Goal: Connect with others: Connect with others

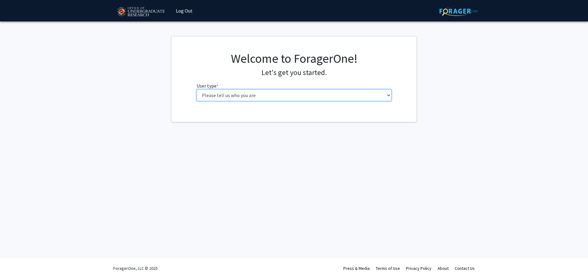
click at [273, 90] on select "Please tell us who you are Undergraduate Student Master's Student Doctoral Cand…" at bounding box center [294, 95] width 195 height 12
select select "1: undergrad"
click at [197, 89] on select "Please tell us who you are Undergraduate Student Master's Student Doctoral Cand…" at bounding box center [294, 95] width 195 height 12
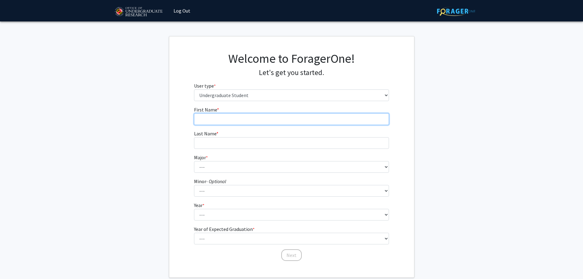
click at [280, 123] on input "First Name * required" at bounding box center [291, 119] width 195 height 12
type input "Amit"
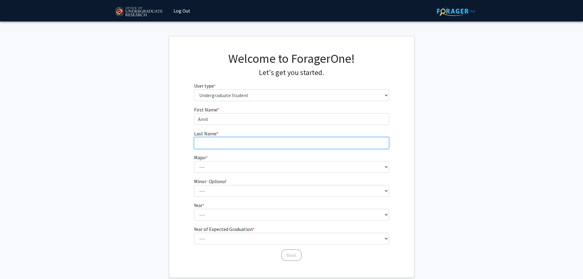
type input "Bir"
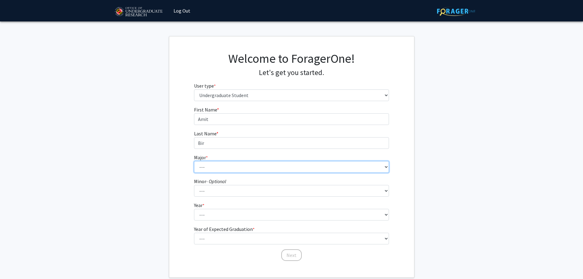
click at [255, 167] on select "--- Accounting Aerospace Engineering African American and Africana Studies Agri…" at bounding box center [291, 167] width 195 height 12
click at [254, 163] on select "--- Accounting Aerospace Engineering African American and Africana Studies Agri…" at bounding box center [291, 167] width 195 height 12
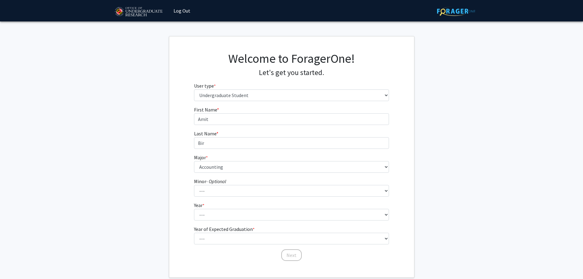
click at [249, 174] on form "First Name * required [PERSON_NAME] Last Name * required Bir Major * required -…" at bounding box center [291, 180] width 195 height 149
click at [252, 165] on select "--- Accounting Aerospace Engineering African American and Africana Studies Agri…" at bounding box center [291, 167] width 195 height 12
select select "81: 2382"
click at [194, 161] on select "--- Accounting Aerospace Engineering African American and Africana Studies Agri…" at bounding box center [291, 167] width 195 height 12
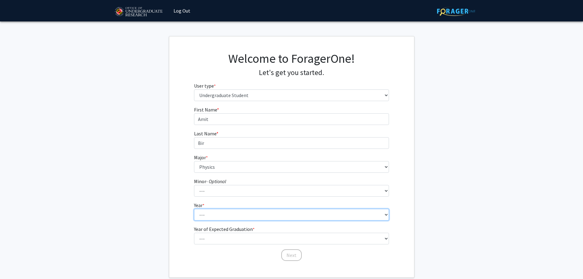
click at [226, 218] on select "--- First-year Sophomore Junior Senior Postbaccalaureate Certificate" at bounding box center [291, 215] width 195 height 12
select select "4: senior"
click at [194, 209] on select "--- First-year Sophomore Junior Senior Postbaccalaureate Certificate" at bounding box center [291, 215] width 195 height 12
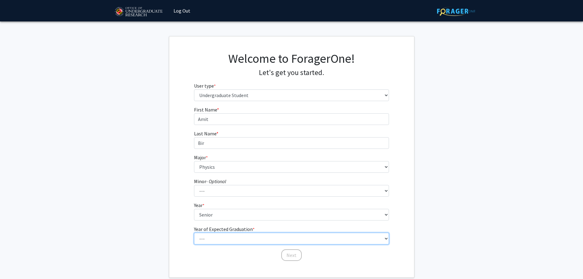
click at [227, 241] on select "--- 2025 2026 2027 2028 2029 2030 2031 2032 2033 2034" at bounding box center [291, 239] width 195 height 12
select select "2: 2026"
click at [194, 233] on select "--- 2025 2026 2027 2028 2029 2030 2031 2032 2033 2034" at bounding box center [291, 239] width 195 height 12
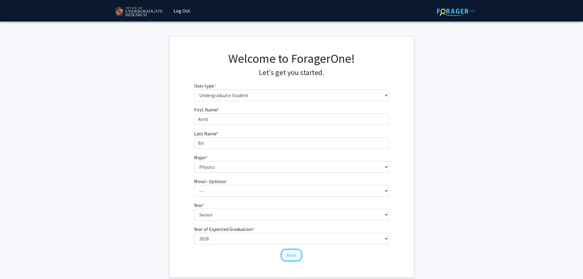
click at [285, 249] on button "Next" at bounding box center [291, 255] width 21 height 12
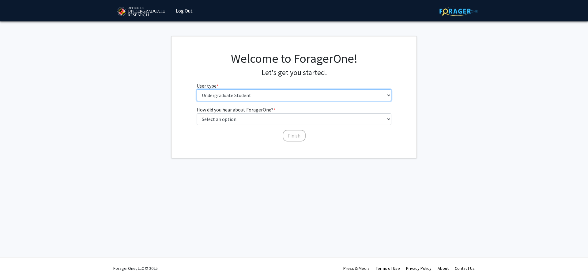
click at [250, 97] on select "Please tell us who you are Undergraduate Student Master's Student Doctoral Cand…" at bounding box center [294, 95] width 195 height 12
click at [197, 89] on select "Please tell us who you are Undergraduate Student Master's Student Doctoral Cand…" at bounding box center [294, 95] width 195 height 12
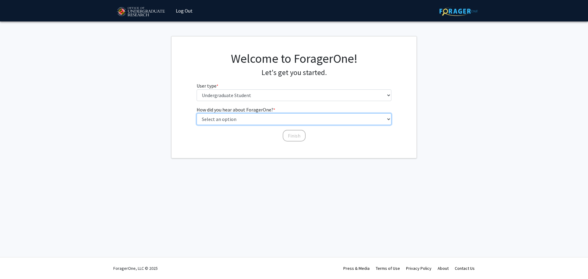
click at [259, 115] on select "Select an option Peer/student recommendation Faculty/staff recommendation Unive…" at bounding box center [294, 119] width 195 height 12
click at [197, 113] on select "Select an option Peer/student recommendation Faculty/staff recommendation Unive…" at bounding box center [294, 119] width 195 height 12
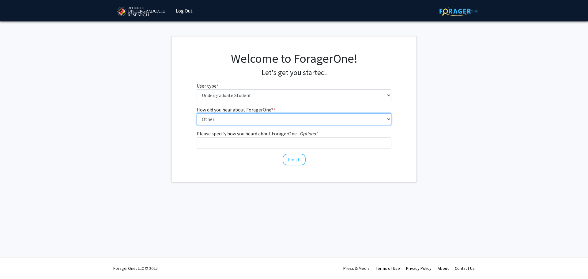
click at [264, 115] on select "Select an option Peer/student recommendation Faculty/staff recommendation Unive…" at bounding box center [294, 119] width 195 height 12
select select "2: faculty_recommendation"
click at [197, 113] on select "Select an option Peer/student recommendation Faculty/staff recommendation Unive…" at bounding box center [294, 119] width 195 height 12
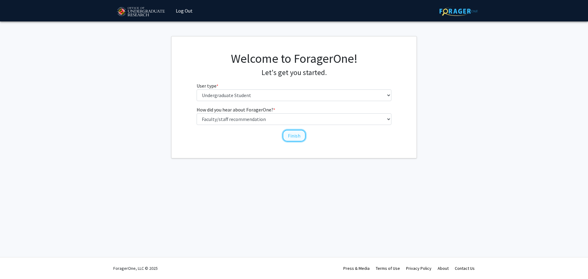
click at [287, 137] on button "Finish" at bounding box center [294, 136] width 23 height 12
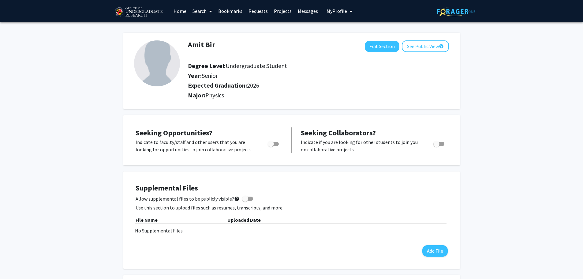
click at [200, 11] on link "Search" at bounding box center [202, 10] width 26 height 21
click at [218, 25] on span "Faculty/Staff" at bounding box center [211, 28] width 45 height 12
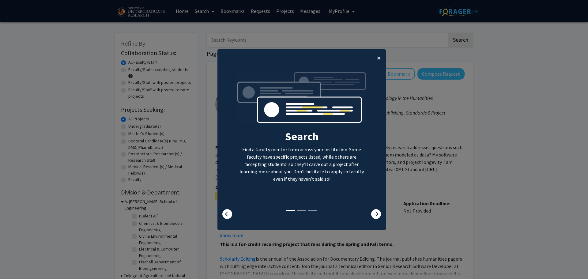
click at [380, 54] on button "×" at bounding box center [379, 57] width 14 height 17
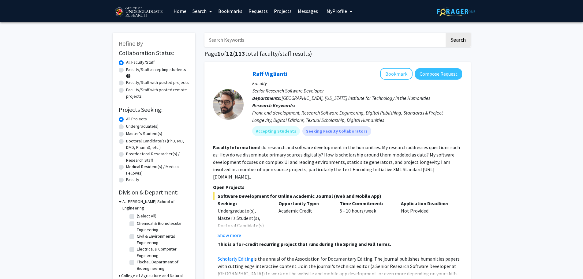
click at [290, 41] on input "Search Keywords" at bounding box center [324, 40] width 240 height 14
type input "physics"
click at [446, 33] on button "Search" at bounding box center [458, 40] width 25 height 14
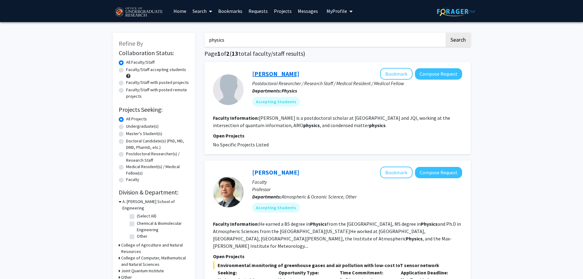
click at [264, 75] on link "[PERSON_NAME]" at bounding box center [275, 74] width 47 height 8
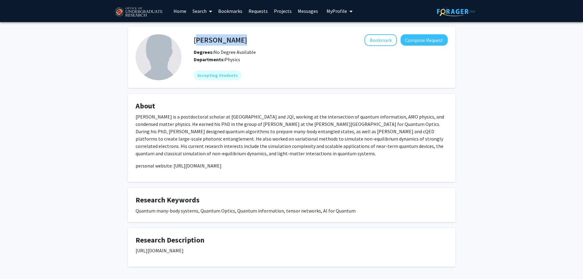
drag, startPoint x: 236, startPoint y: 42, endPoint x: 195, endPoint y: 45, distance: 40.5
click at [195, 45] on div "Zhi-[PERSON_NAME] Bookmark Compose Request" at bounding box center [320, 40] width 263 height 12
copy h4 "[PERSON_NAME]"
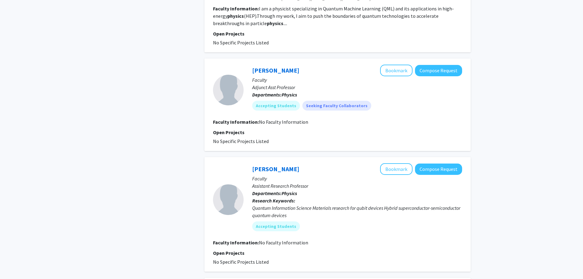
scroll to position [594, 0]
click at [274, 66] on link "[PERSON_NAME]" at bounding box center [275, 70] width 47 height 8
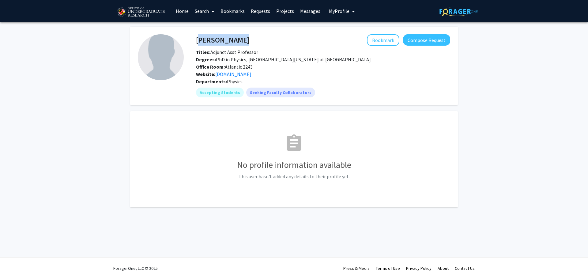
drag, startPoint x: 237, startPoint y: 39, endPoint x: 196, endPoint y: 41, distance: 41.1
click at [196, 41] on div "[PERSON_NAME] Bookmark Compose Request" at bounding box center [322, 40] width 263 height 12
copy h4 "[PERSON_NAME]"
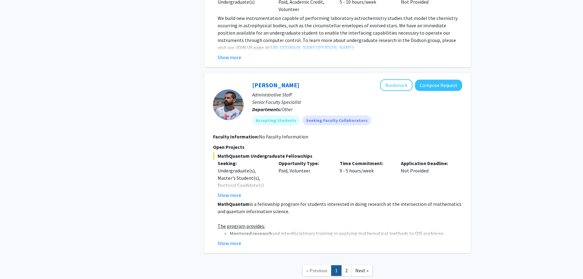
scroll to position [1397, 0]
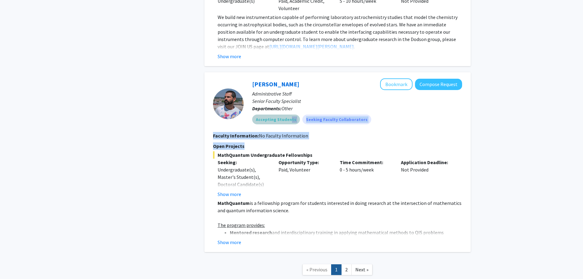
drag, startPoint x: 288, startPoint y: 107, endPoint x: 302, endPoint y: 132, distance: 28.4
click at [302, 132] on fg-search-faculty "[PERSON_NAME] Bookmark Compose Request Administrative Staff Senior Faculty Spec…" at bounding box center [337, 161] width 249 height 167
click at [302, 142] on p "Open Projects" at bounding box center [337, 145] width 249 height 7
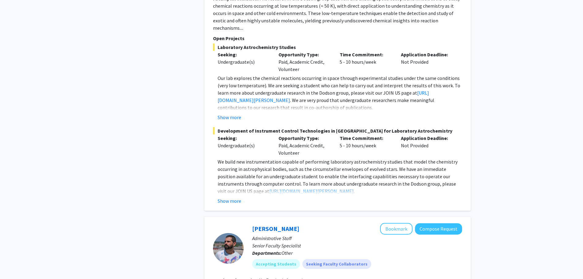
scroll to position [1252, 0]
click at [221, 238] on div at bounding box center [228, 248] width 31 height 31
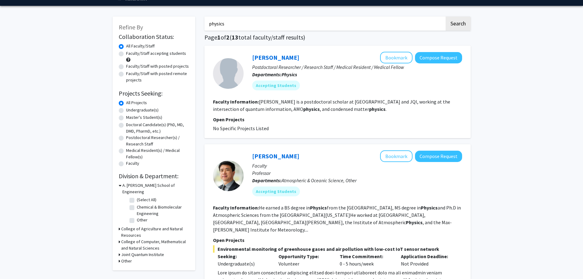
scroll to position [0, 0]
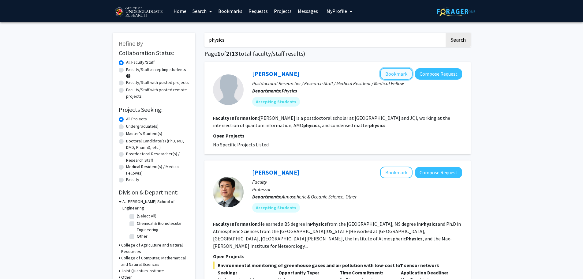
click at [394, 76] on button "Bookmark" at bounding box center [396, 74] width 32 height 12
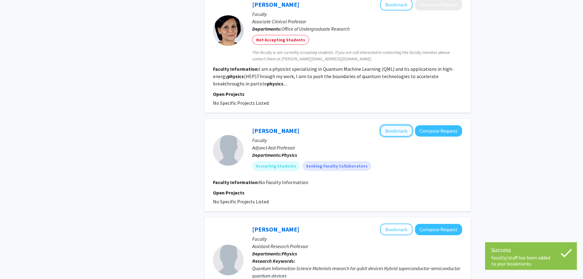
click at [387, 125] on button "Bookmark" at bounding box center [396, 131] width 32 height 12
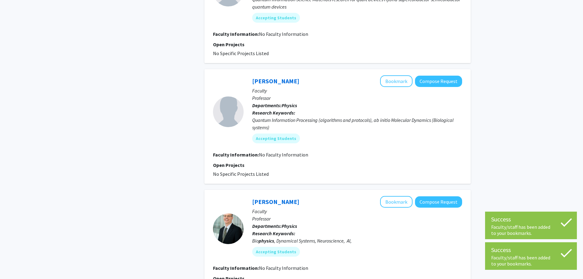
scroll to position [837, 0]
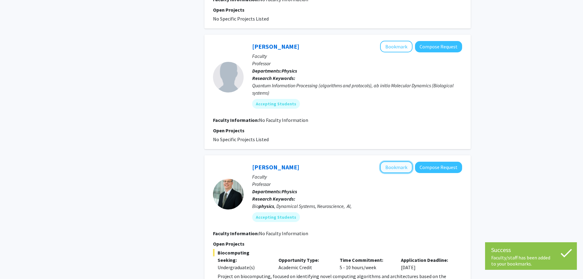
click at [400, 162] on button "Bookmark" at bounding box center [396, 167] width 32 height 12
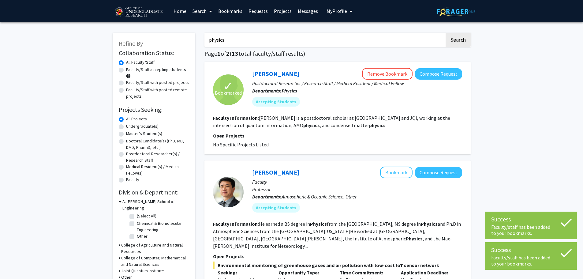
scroll to position [0, 0]
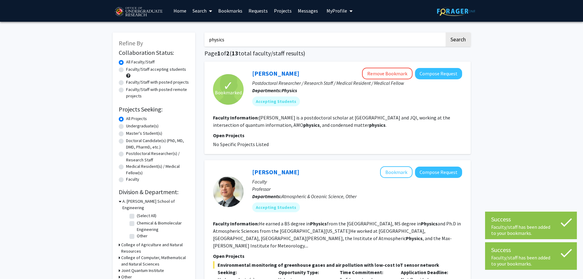
drag, startPoint x: 279, startPoint y: 39, endPoint x: 168, endPoint y: 53, distance: 111.9
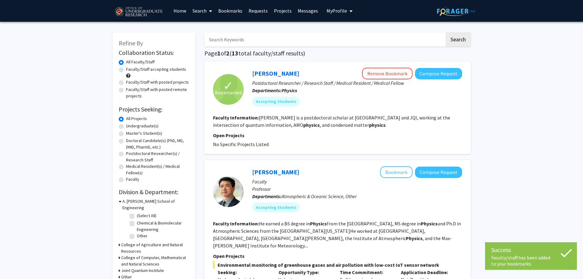
click at [446, 32] on button "Search" at bounding box center [458, 39] width 25 height 14
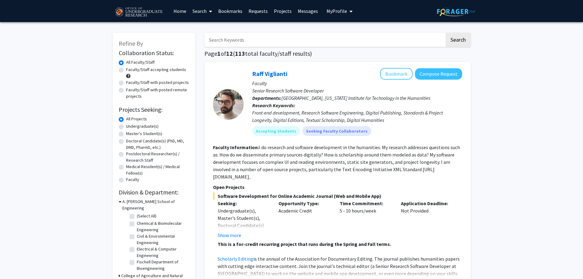
scroll to position [0, 0]
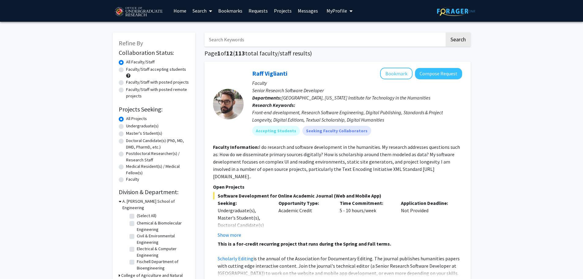
click at [242, 36] on input "Search Keywords" at bounding box center [324, 39] width 240 height 14
type input "a"
type input "Physics"
click at [446, 32] on button "Search" at bounding box center [458, 39] width 25 height 14
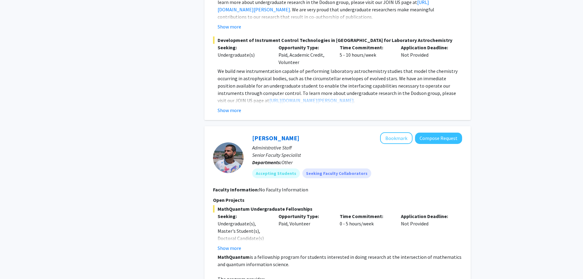
scroll to position [1423, 0]
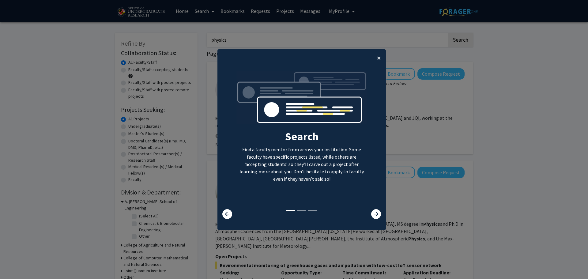
click at [377, 61] on span "×" at bounding box center [379, 57] width 4 height 9
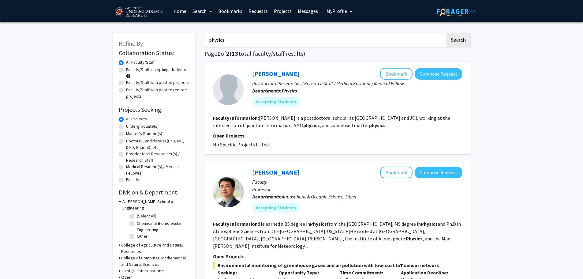
click at [180, 9] on link "Home" at bounding box center [180, 10] width 19 height 21
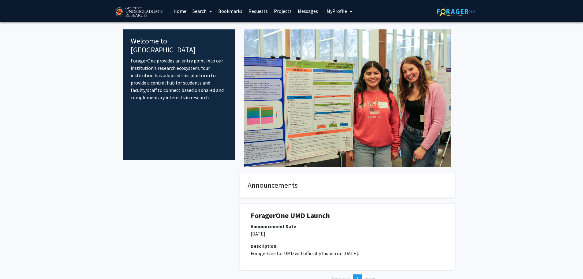
click at [337, 6] on button "My Profile" at bounding box center [340, 11] width 30 height 22
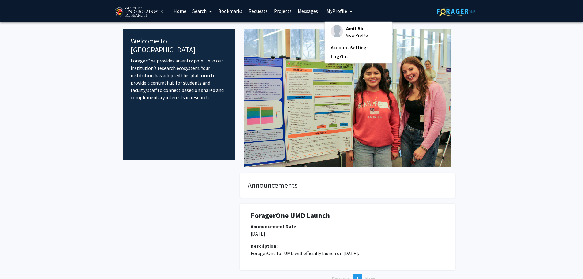
click at [346, 27] on span "Amit Bir" at bounding box center [357, 28] width 22 height 7
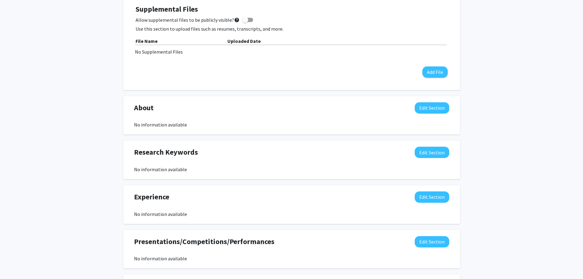
scroll to position [179, 0]
click at [422, 111] on button "Edit Section" at bounding box center [432, 107] width 35 height 11
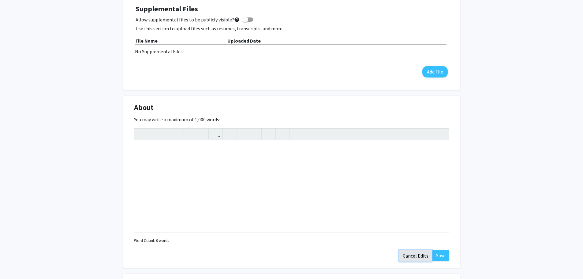
click at [414, 254] on button "Cancel Edits" at bounding box center [416, 256] width 34 height 12
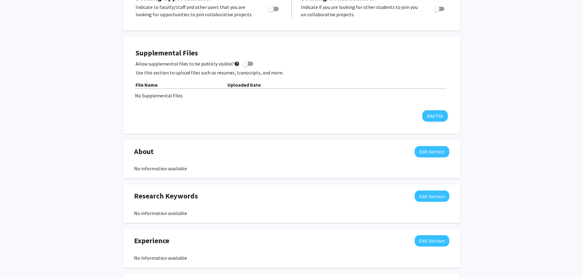
scroll to position [0, 0]
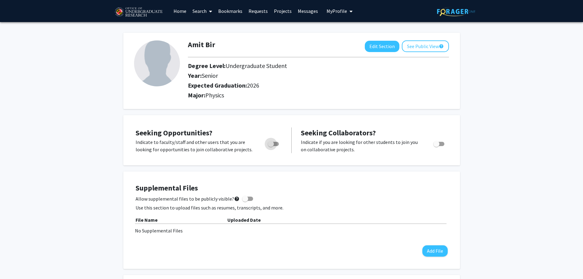
click at [278, 143] on span "Toggle" at bounding box center [273, 144] width 11 height 4
click at [271, 146] on input "Are you actively seeking opportunities?" at bounding box center [271, 146] width 0 height 0
checkbox input "true"
click at [442, 146] on label "Toggle" at bounding box center [437, 143] width 13 height 7
click at [437, 146] on input "Would you like to receive other student requests to work with you?" at bounding box center [436, 146] width 0 height 0
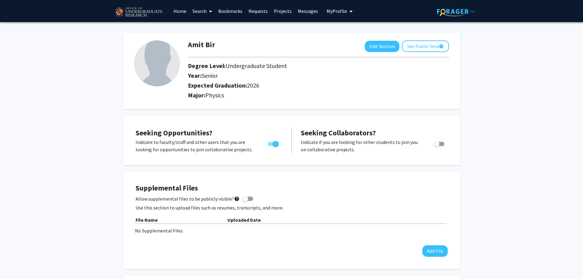
checkbox input "true"
